Goal: Information Seeking & Learning: Find specific fact

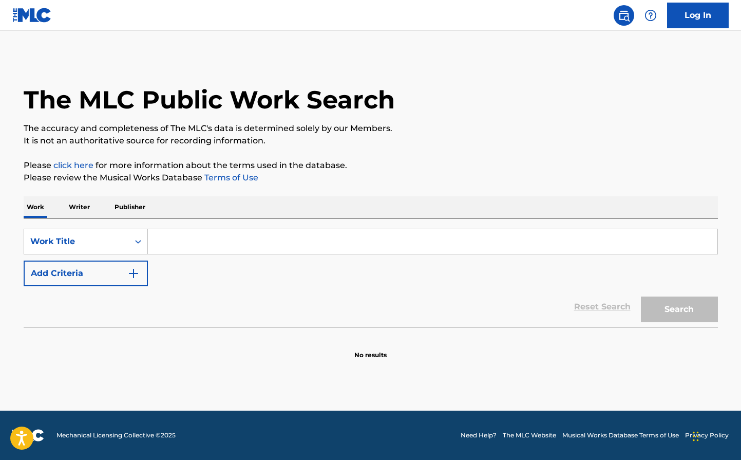
click at [175, 246] on input "Search Form" at bounding box center [433, 241] width 570 height 25
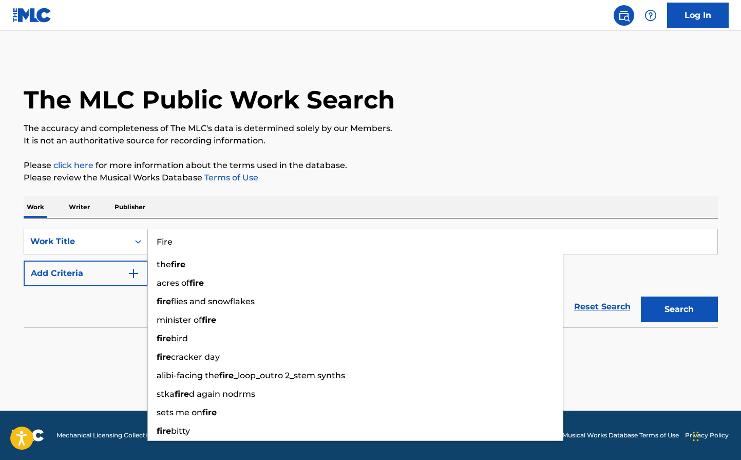
type input "Fire"
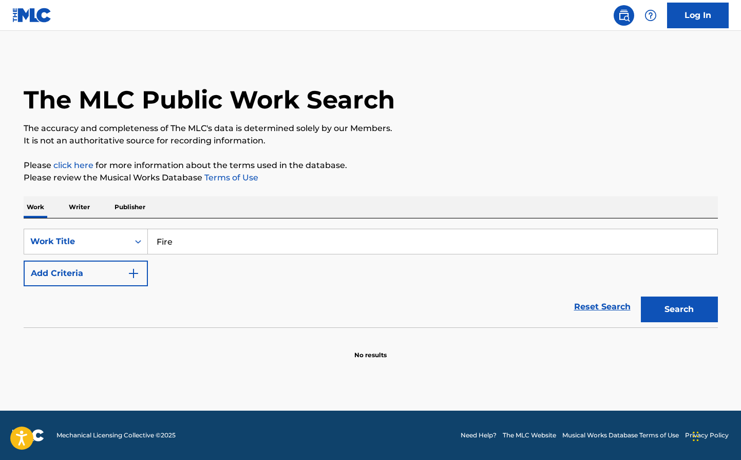
click at [121, 300] on div "Reset Search Search" at bounding box center [371, 306] width 694 height 41
click at [124, 275] on button "Add Criteria" at bounding box center [86, 273] width 124 height 26
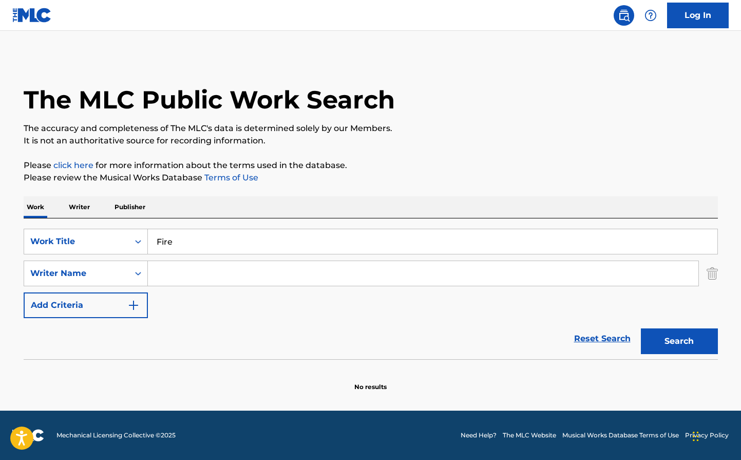
click at [177, 273] on input "Search Form" at bounding box center [423, 273] width 551 height 25
type input "B"
click at [116, 280] on div "Writer Name" at bounding box center [76, 273] width 105 height 20
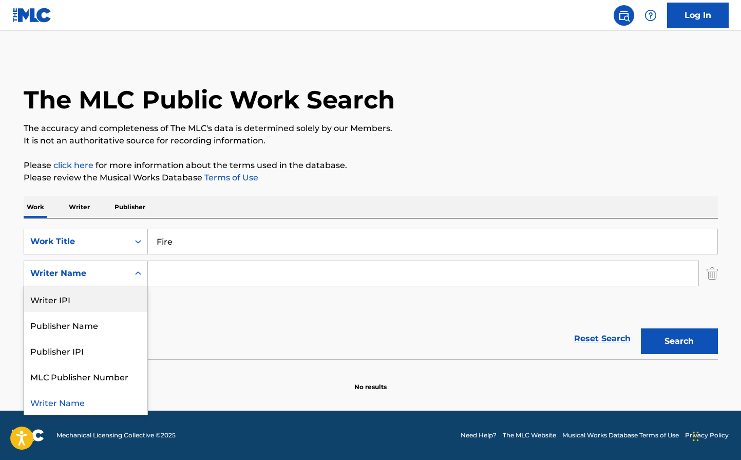
click at [189, 276] on input "Search Form" at bounding box center [423, 273] width 551 height 25
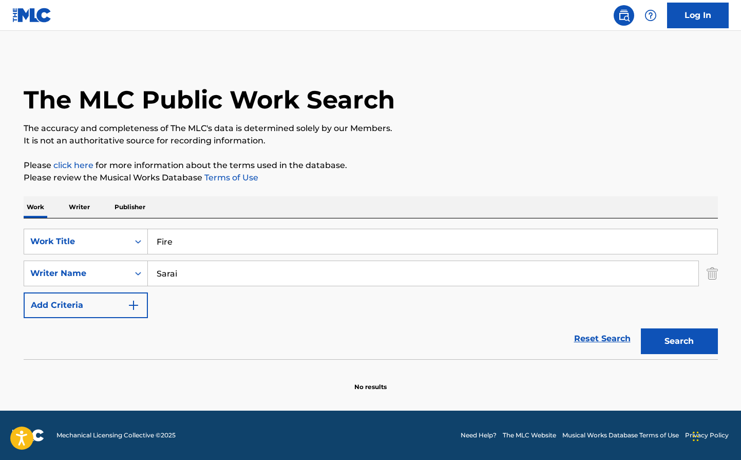
click at [101, 353] on div "Reset Search Search" at bounding box center [371, 338] width 694 height 41
click at [662, 336] on button "Search" at bounding box center [679, 341] width 77 height 26
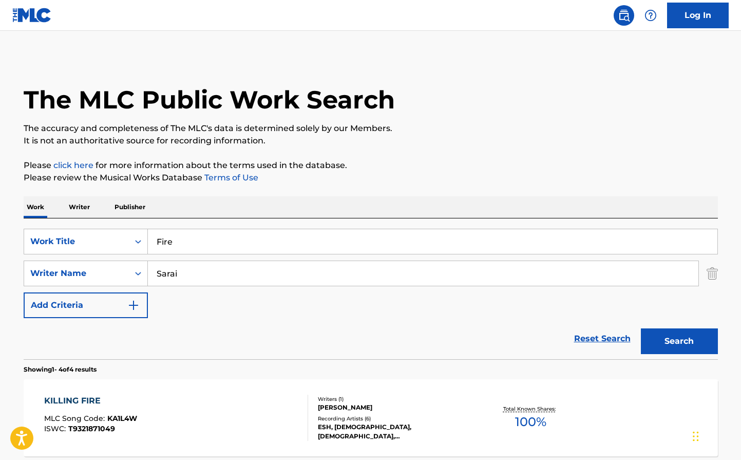
click at [193, 276] on input "Sarai" at bounding box center [423, 273] width 551 height 25
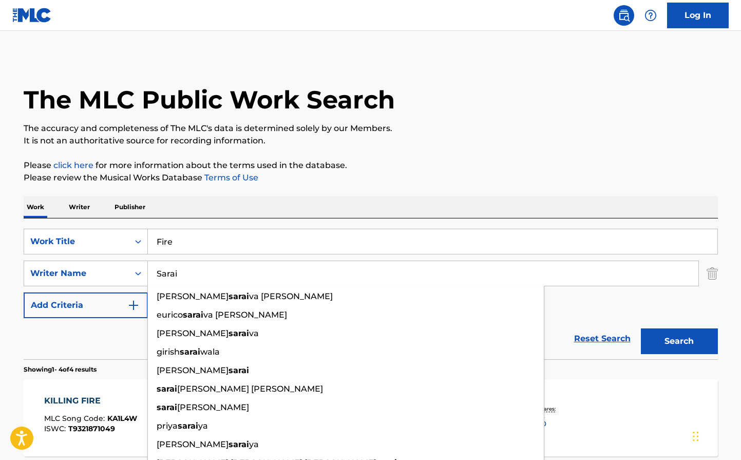
click at [193, 276] on input "Sarai" at bounding box center [423, 273] width 551 height 25
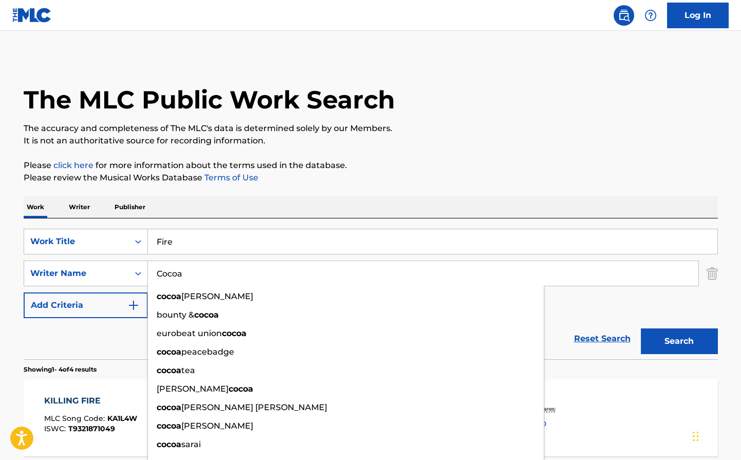
click at [665, 348] on button "Search" at bounding box center [679, 341] width 77 height 26
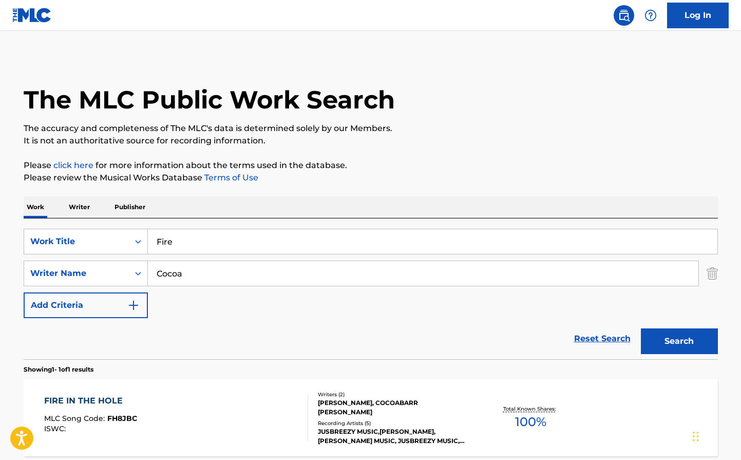
click at [217, 278] on input "Cocoa" at bounding box center [423, 273] width 551 height 25
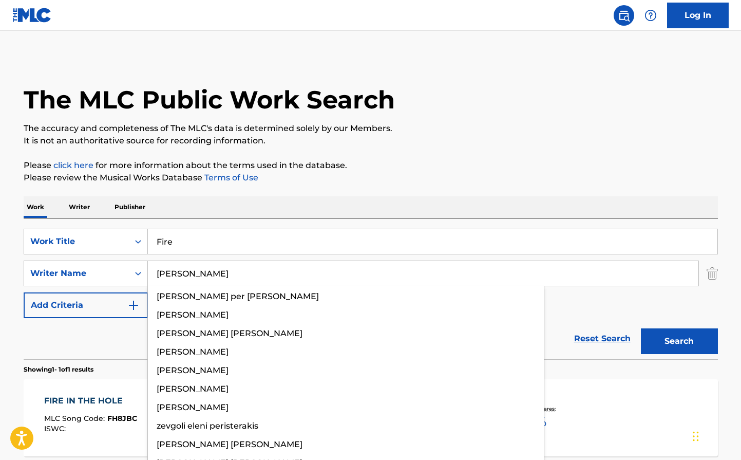
type input "[PERSON_NAME]"
click at [641, 328] on button "Search" at bounding box center [679, 341] width 77 height 26
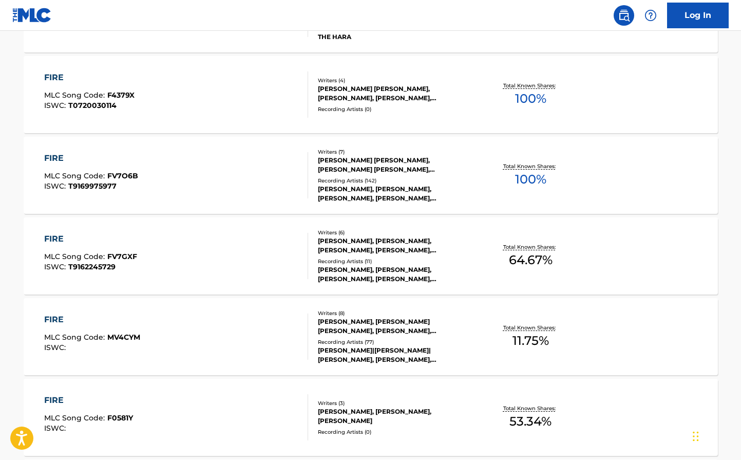
scroll to position [616, 0]
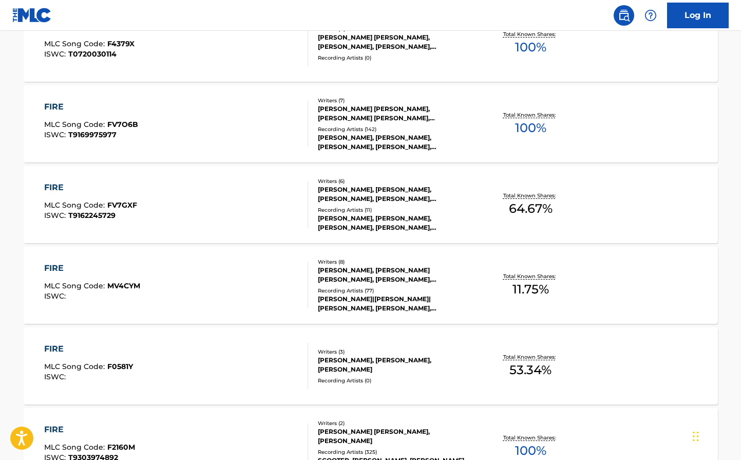
click at [210, 285] on div "FIRE MLC Song Code : MV4CYM ISWC :" at bounding box center [176, 285] width 264 height 46
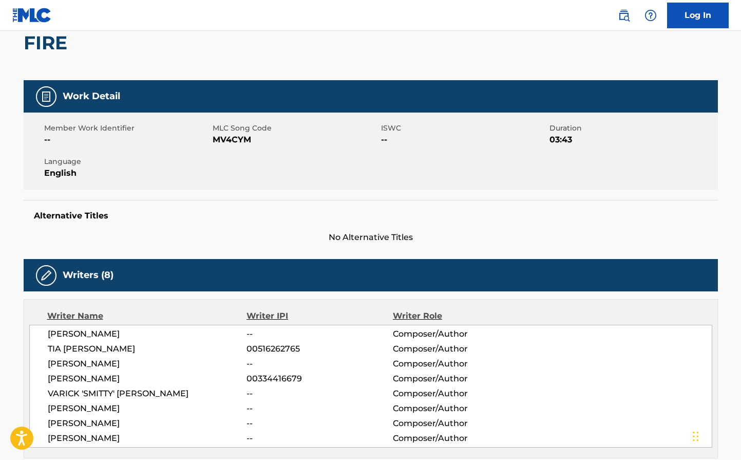
scroll to position [257, 0]
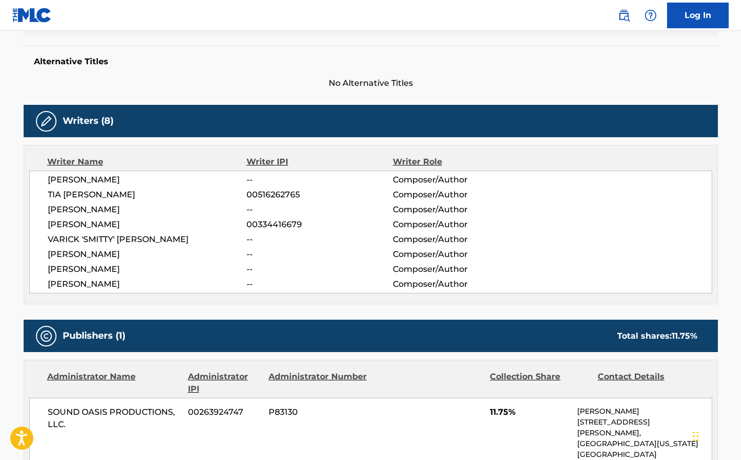
click at [95, 180] on span "[PERSON_NAME]" at bounding box center [147, 180] width 199 height 12
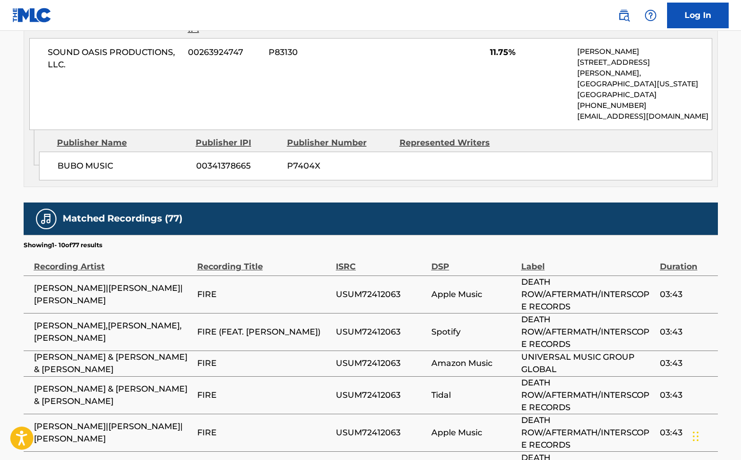
scroll to position [0, 0]
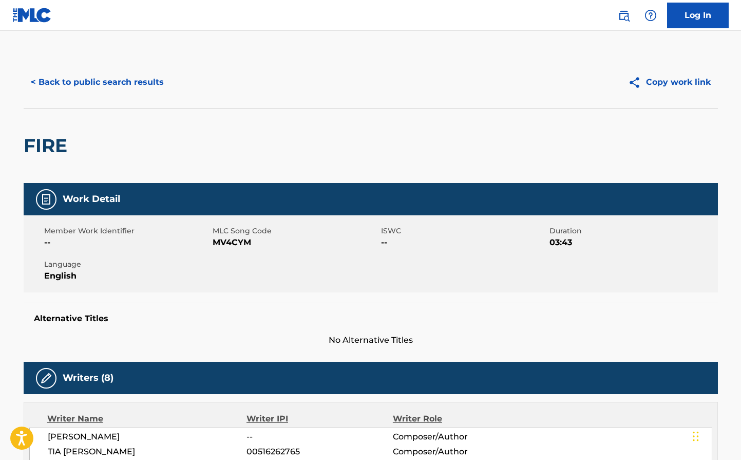
click at [73, 87] on button "< Back to public search results" at bounding box center [97, 82] width 147 height 26
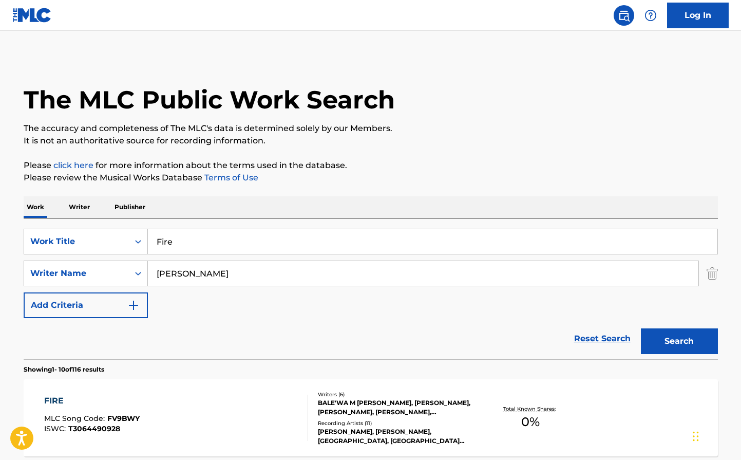
click at [199, 271] on input "[PERSON_NAME]" at bounding box center [423, 273] width 551 height 25
click at [199, 270] on input "[PERSON_NAME]" at bounding box center [423, 273] width 551 height 25
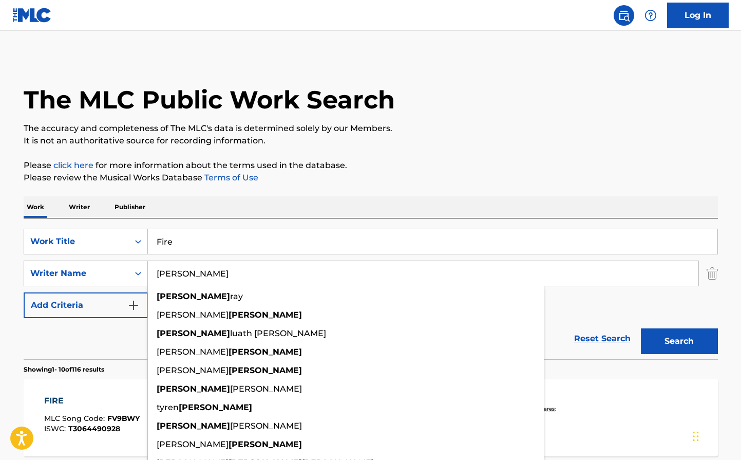
click at [195, 242] on input "Fire" at bounding box center [433, 241] width 570 height 25
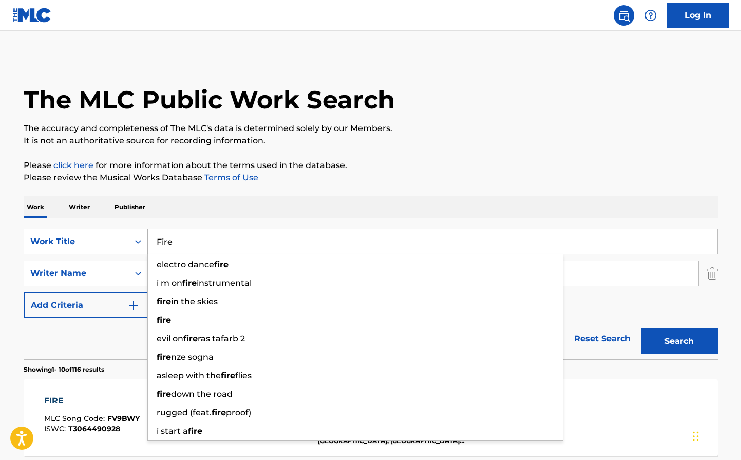
click at [138, 240] on icon "Search Form" at bounding box center [138, 241] width 10 height 10
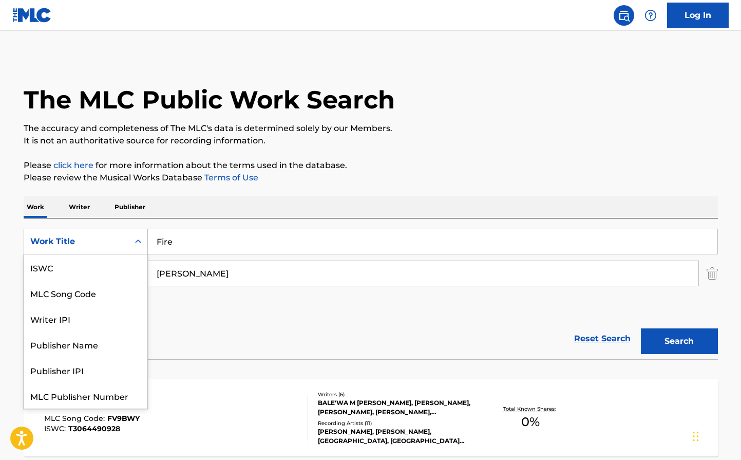
scroll to position [26, 0]
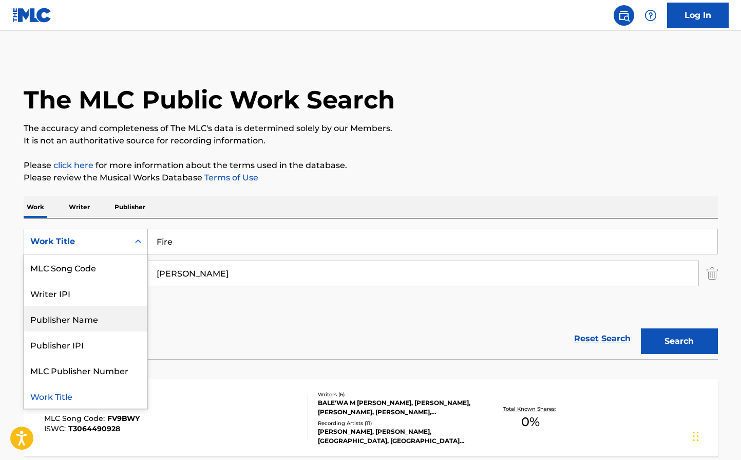
click at [90, 324] on div "Publisher Name" at bounding box center [85, 319] width 123 height 26
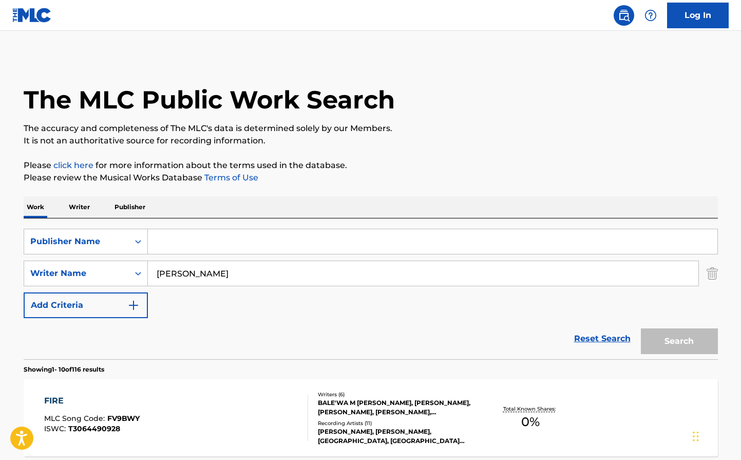
click at [176, 252] on input "Search Form" at bounding box center [433, 241] width 570 height 25
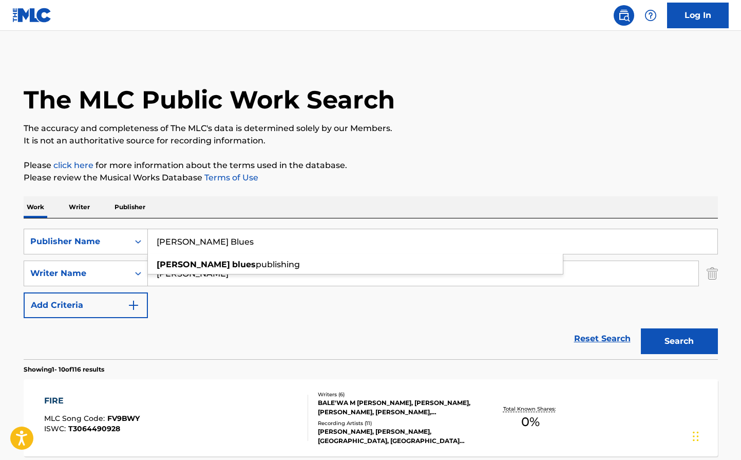
type input "[PERSON_NAME] Blues"
click at [221, 321] on div "Reset Search Search" at bounding box center [371, 338] width 694 height 41
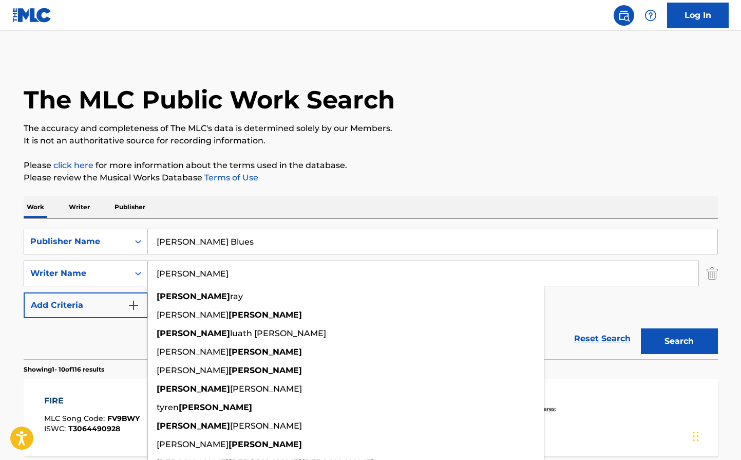
drag, startPoint x: 209, startPoint y: 270, endPoint x: 128, endPoint y: 265, distance: 80.3
click at [128, 265] on div "SearchWithCriteriaee089e97-ca76-4a93-ab49-7d7c3495f6ad Writer Name [PERSON_NAME…" at bounding box center [371, 273] width 694 height 26
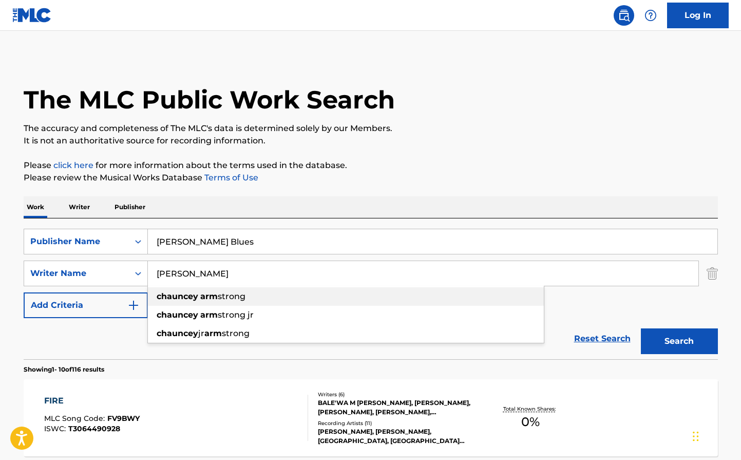
click at [187, 300] on strong "chauncey" at bounding box center [178, 296] width 42 height 10
type input "[PERSON_NAME]"
click at [90, 304] on button "Add Criteria" at bounding box center [86, 305] width 124 height 26
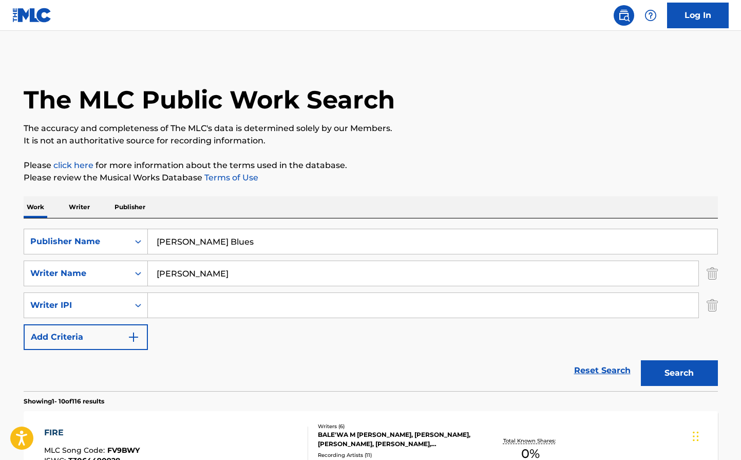
click at [292, 352] on div "Reset Search Search" at bounding box center [371, 370] width 694 height 41
click at [667, 365] on button "Search" at bounding box center [679, 373] width 77 height 26
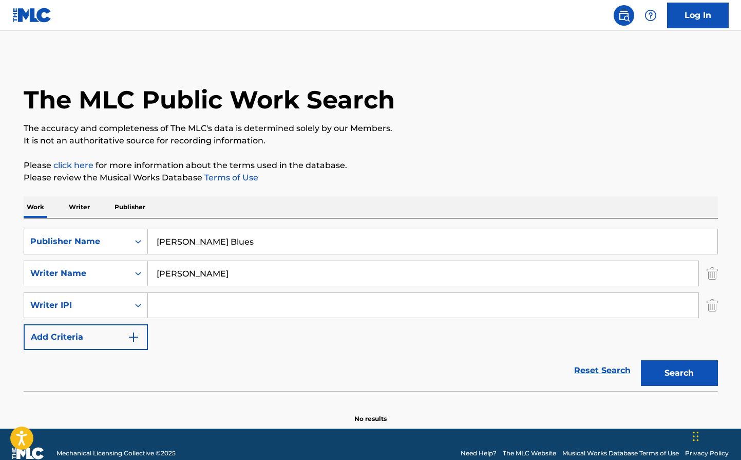
scroll to position [18, 0]
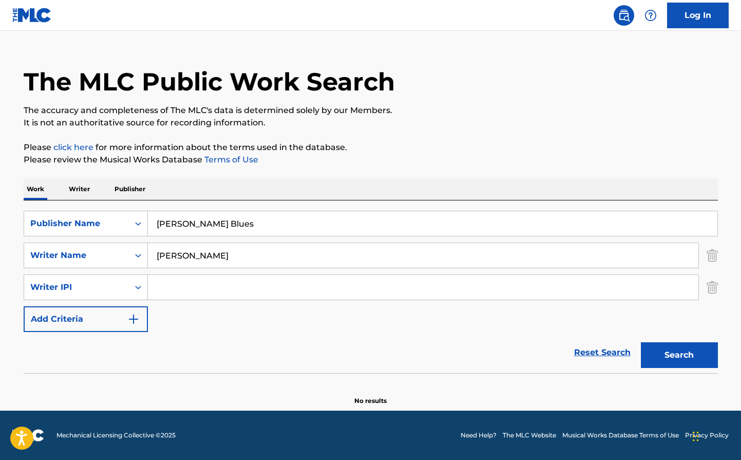
click at [237, 223] on input "[PERSON_NAME] Blues" at bounding box center [433, 223] width 570 height 25
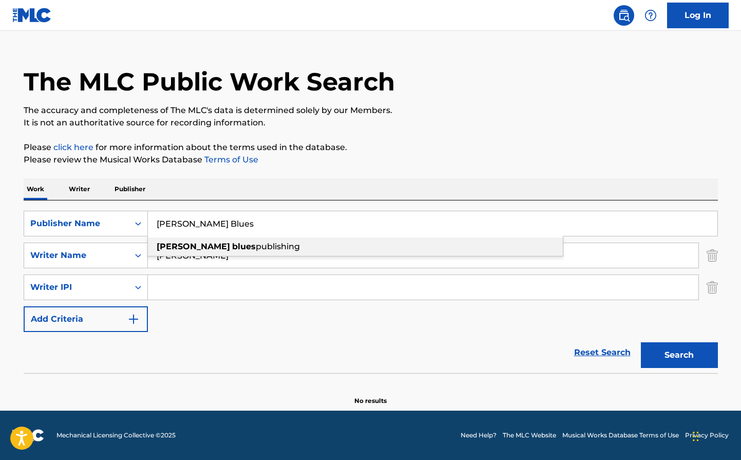
click at [256, 242] on span "publishing" at bounding box center [278, 246] width 44 height 10
type input "[PERSON_NAME] blues publishing"
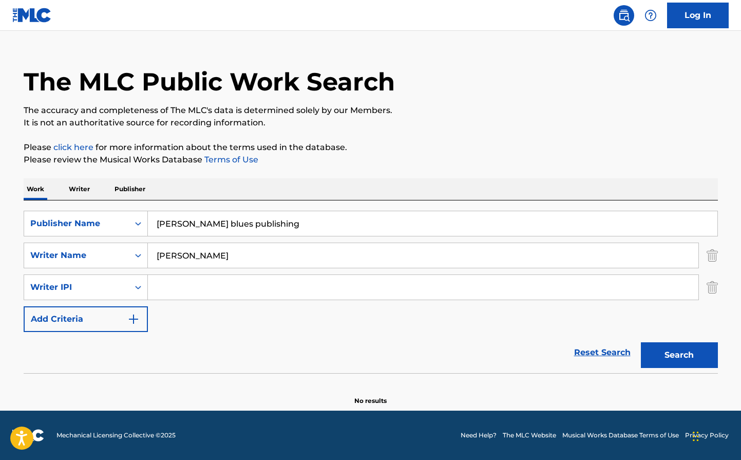
click at [267, 257] on input "[PERSON_NAME]" at bounding box center [423, 255] width 551 height 25
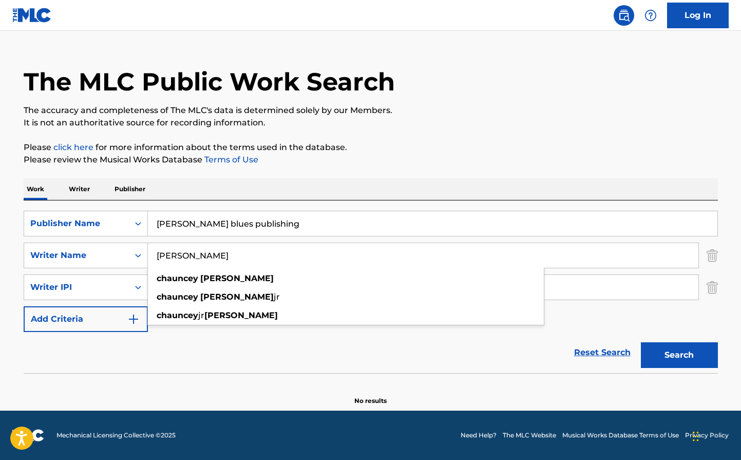
click at [193, 251] on input "[PERSON_NAME]" at bounding box center [423, 255] width 551 height 25
click at [195, 250] on input "[PERSON_NAME]" at bounding box center [423, 255] width 551 height 25
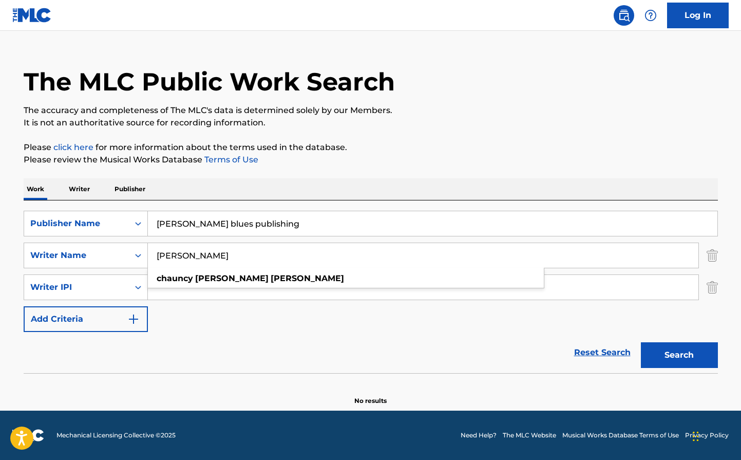
type input "[PERSON_NAME]"
click at [641, 342] on button "Search" at bounding box center [679, 355] width 77 height 26
click at [254, 336] on div "Reset Search Search" at bounding box center [371, 352] width 694 height 41
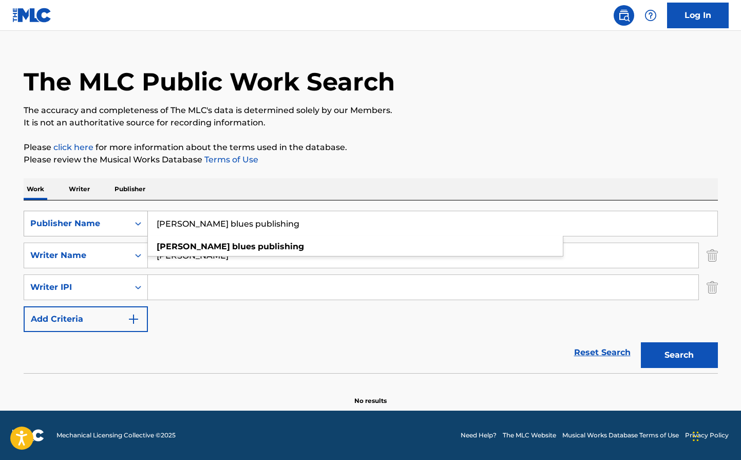
drag, startPoint x: 281, startPoint y: 222, endPoint x: 121, endPoint y: 222, distance: 160.2
click at [121, 222] on div "SearchWithCriteriaae864645-dcb7-4fd7-bd4e-2514f5b647aa Publisher Name [PERSON_N…" at bounding box center [371, 224] width 694 height 26
click at [261, 344] on div "Reset Search Search" at bounding box center [371, 352] width 694 height 41
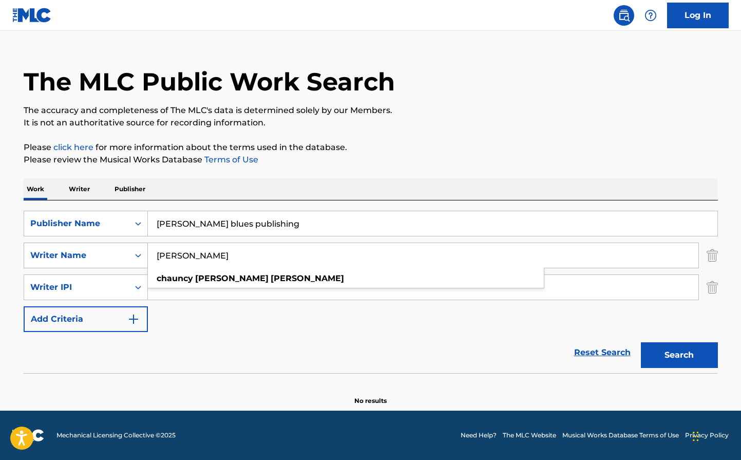
drag, startPoint x: 277, startPoint y: 258, endPoint x: 146, endPoint y: 255, distance: 131.0
click at [146, 255] on div "SearchWithCriteriaee089e97-ca76-4a93-ab49-7d7c3495f6ad Writer Name [PERSON_NAME…" at bounding box center [371, 255] width 694 height 26
